Goal: Task Accomplishment & Management: Manage account settings

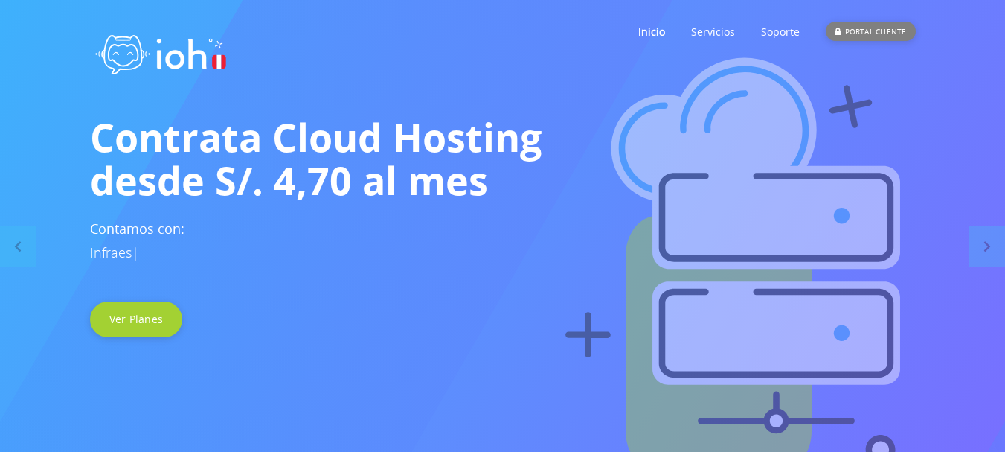
click at [862, 29] on div "PORTAL CLIENTE" at bounding box center [870, 31] width 89 height 19
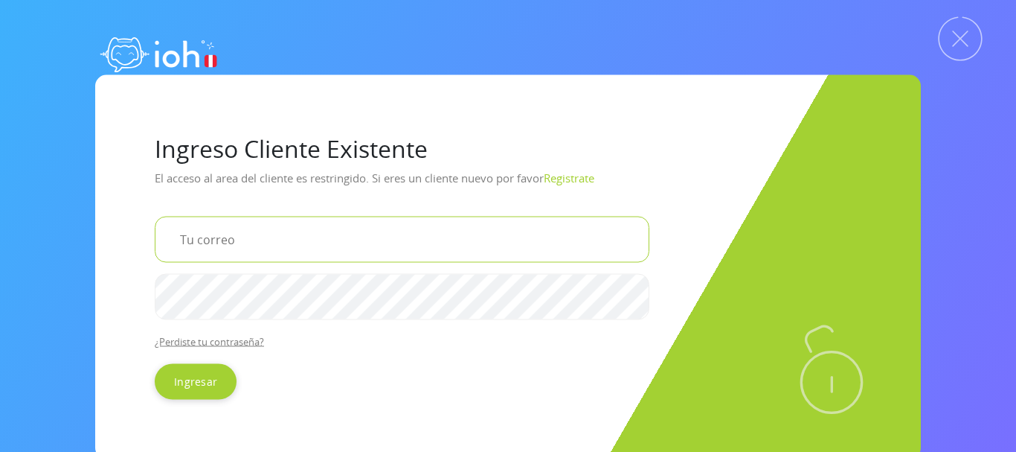
drag, startPoint x: 0, startPoint y: 0, endPoint x: 239, endPoint y: 243, distance: 340.9
click at [239, 243] on input "email" at bounding box center [402, 239] width 495 height 46
type input "[EMAIL_ADDRESS][DOMAIN_NAME]"
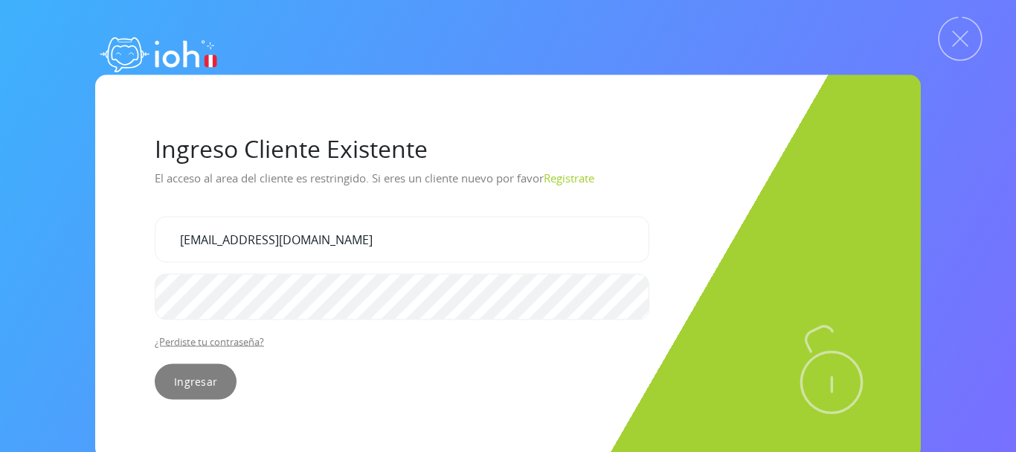
click at [190, 388] on input "Ingresar" at bounding box center [196, 381] width 82 height 36
